Goal: Navigation & Orientation: Find specific page/section

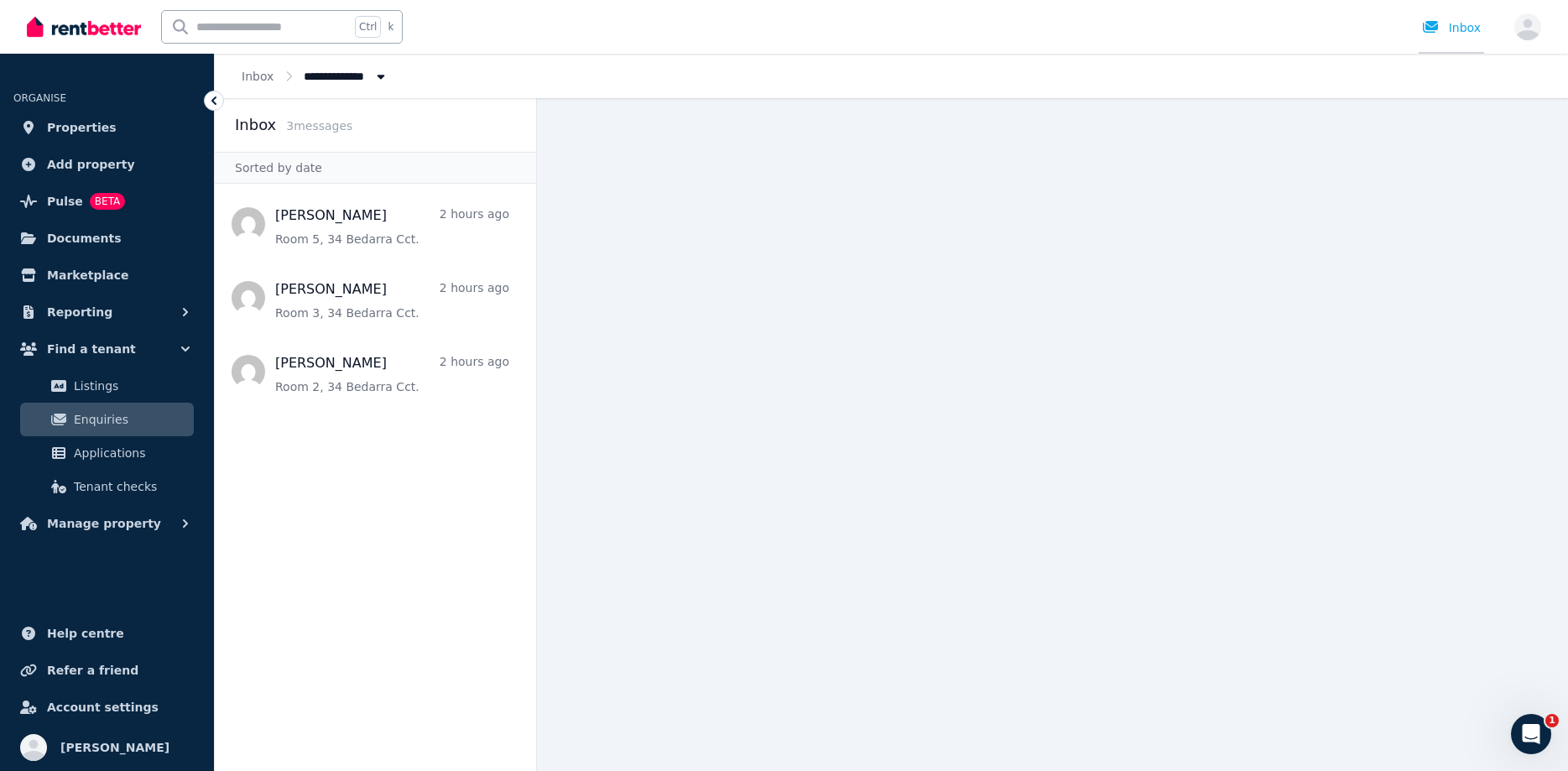
click at [1454, 32] on div "Inbox" at bounding box center [1451, 28] width 58 height 17
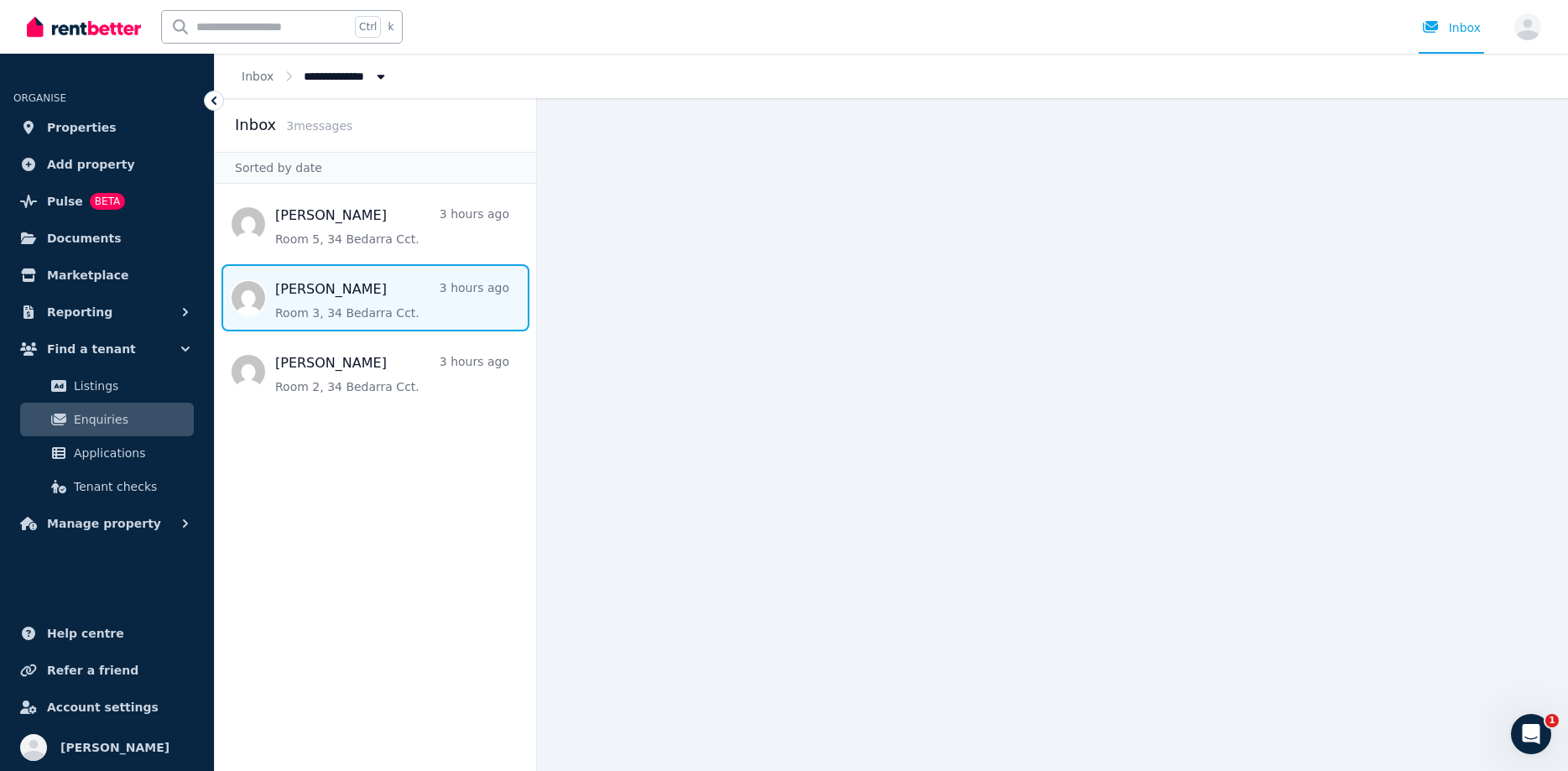
click at [370, 293] on span "Message list" at bounding box center [376, 297] width 321 height 67
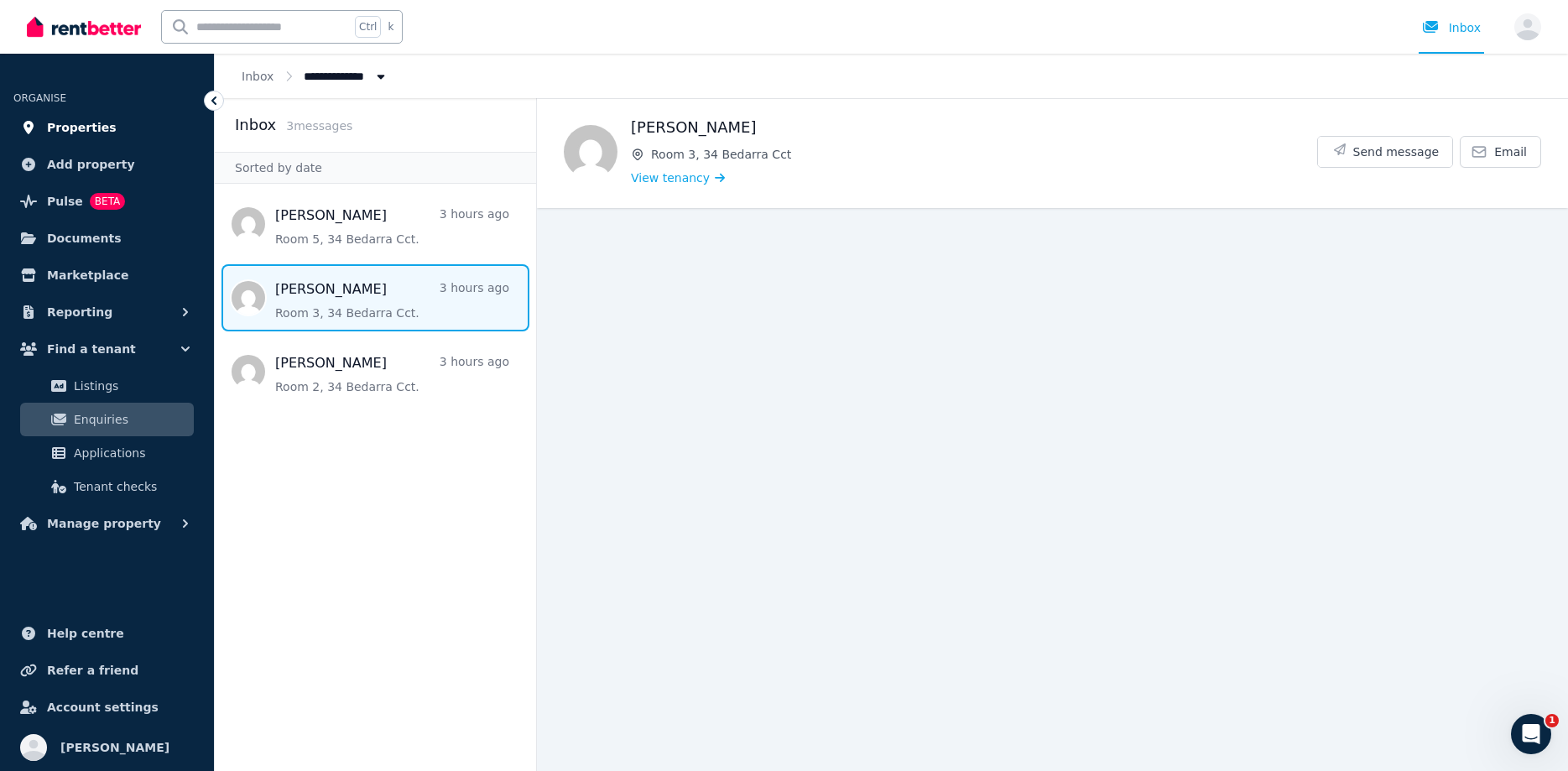
click at [58, 124] on span "Properties" at bounding box center [82, 128] width 69 height 20
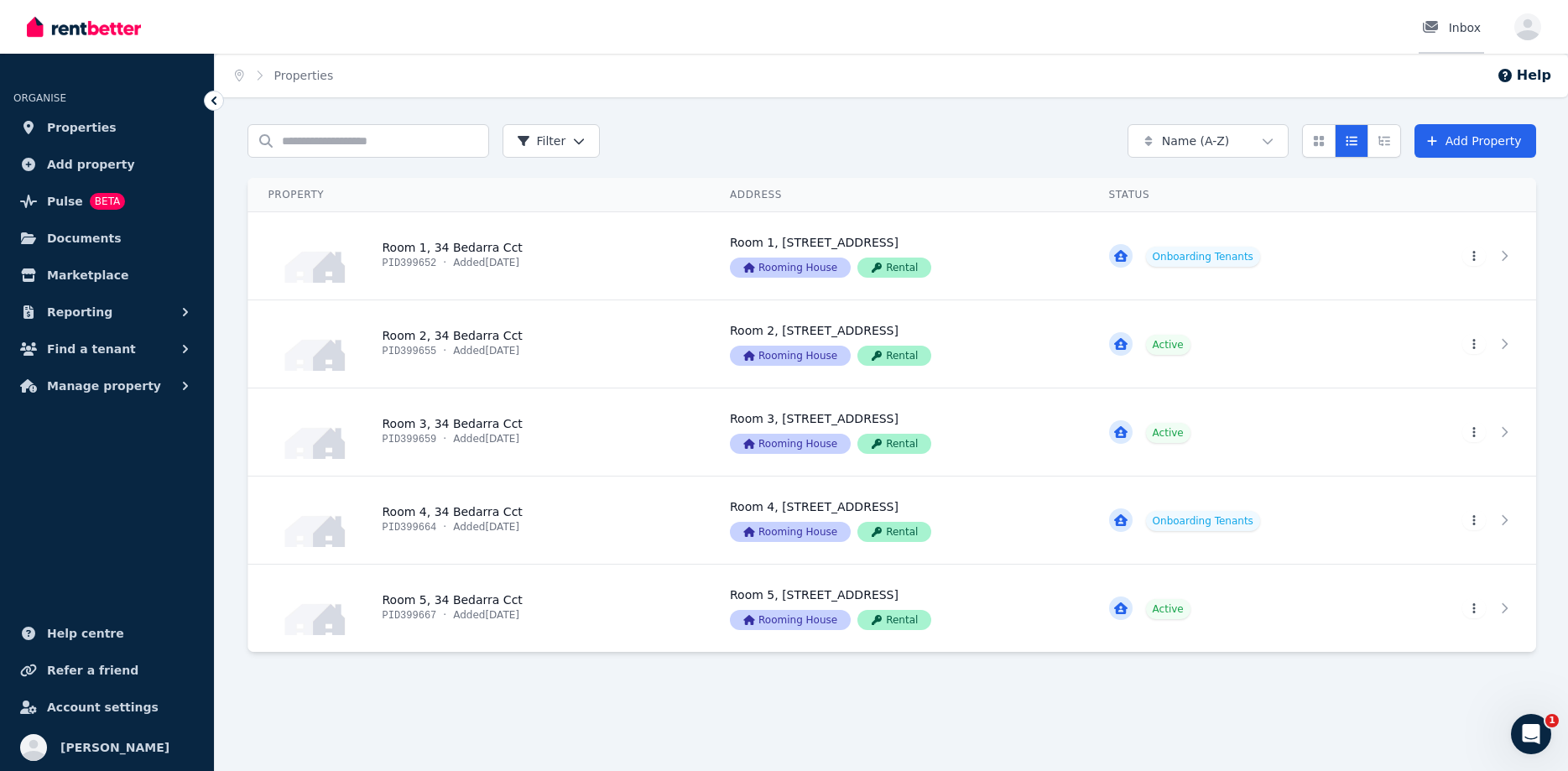
click at [1478, 18] on link "Inbox" at bounding box center [1451, 26] width 65 height 53
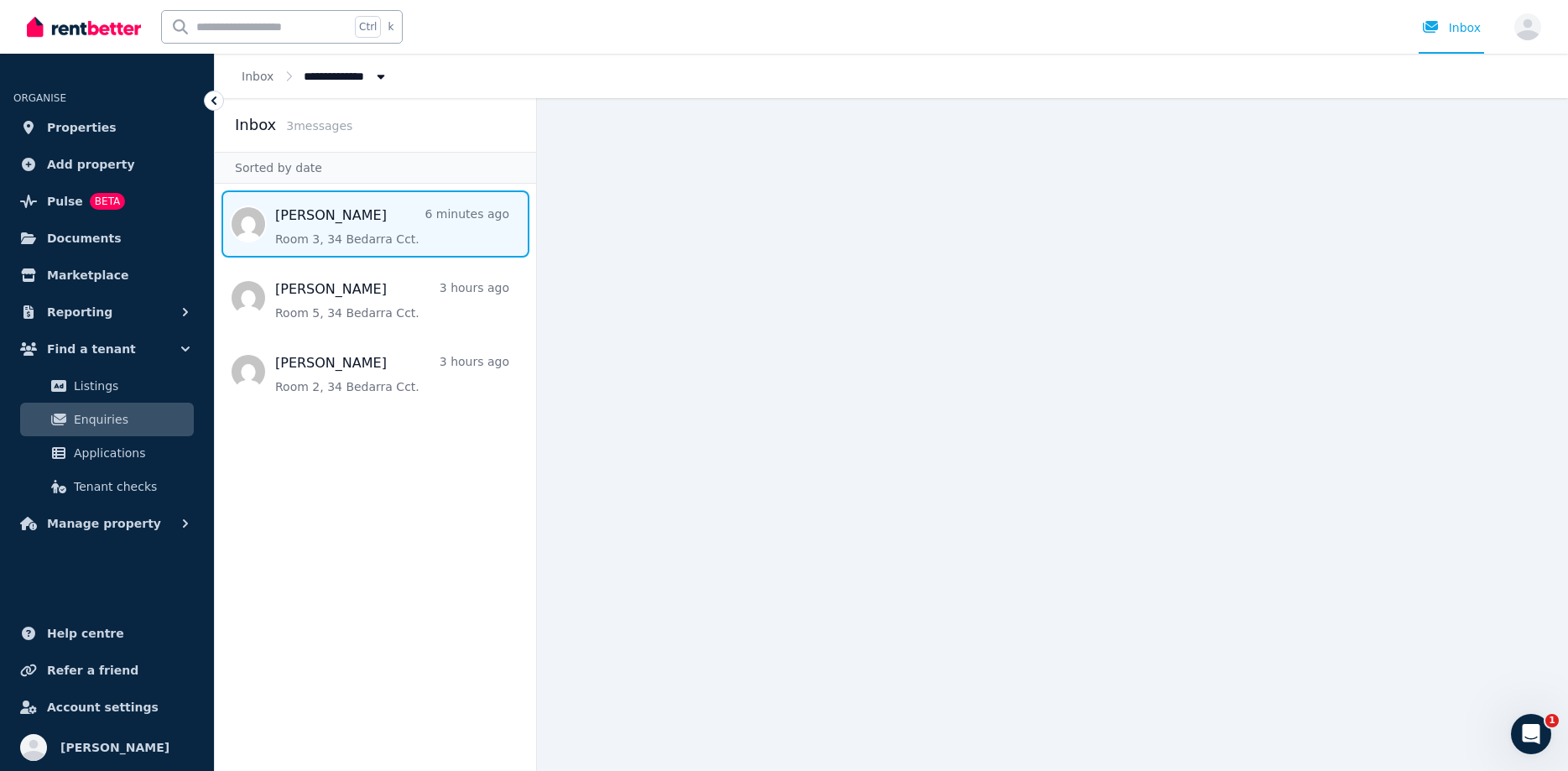
click at [307, 230] on span "Message list" at bounding box center [376, 223] width 321 height 67
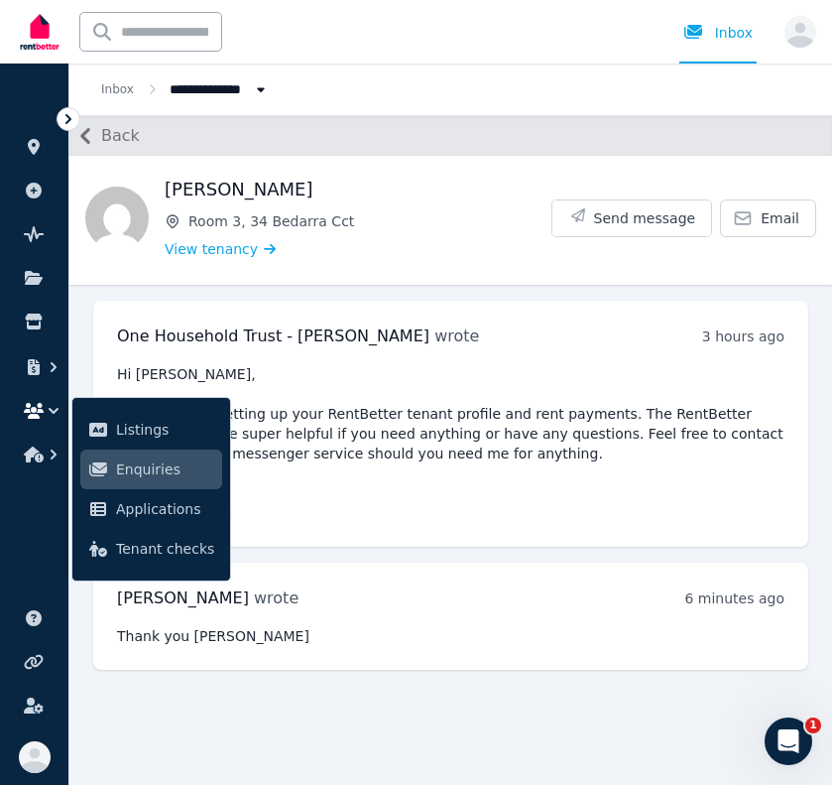
click at [349, 685] on main "Back [PERSON_NAME] Room 3, 34 Bedarra Cct View tenancy Send message Email One H…" at bounding box center [450, 450] width 763 height 670
